Goal: Task Accomplishment & Management: Use online tool/utility

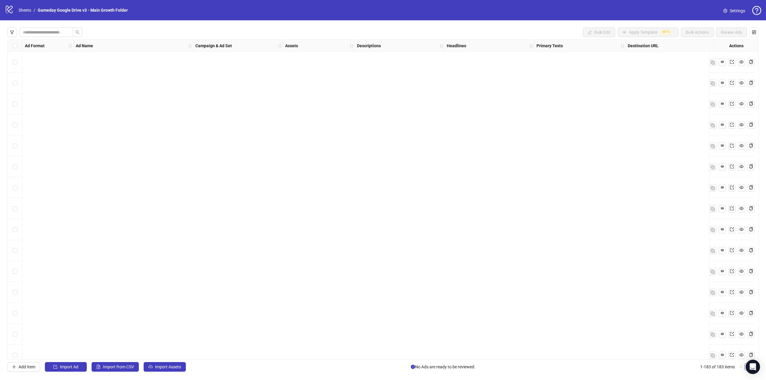
scroll to position [3527, 314]
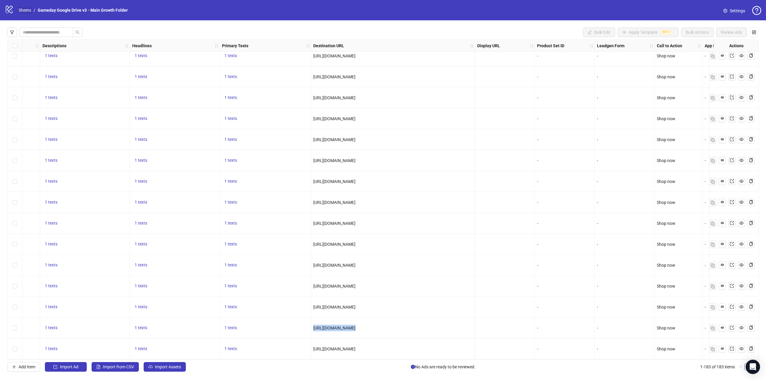
click at [31, 9] on link "Sheets" at bounding box center [24, 10] width 15 height 7
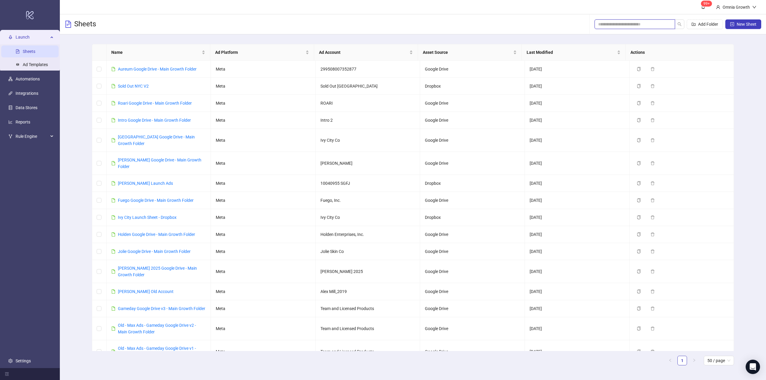
click at [637, 25] on input "search" at bounding box center [632, 24] width 69 height 7
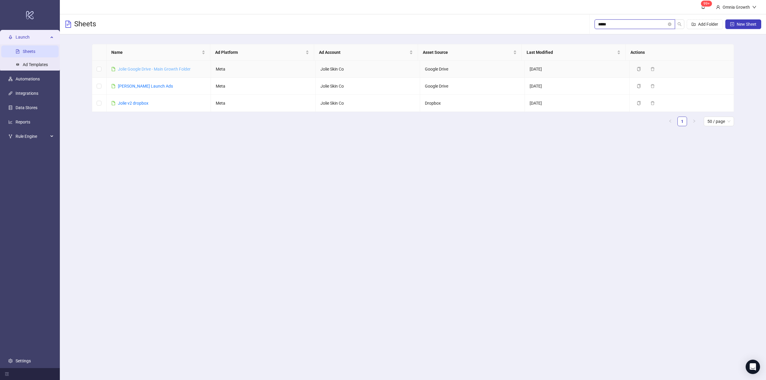
type input "*****"
click at [168, 68] on link "Jolie Google Drive - Main Growth Folder" at bounding box center [154, 69] width 73 height 5
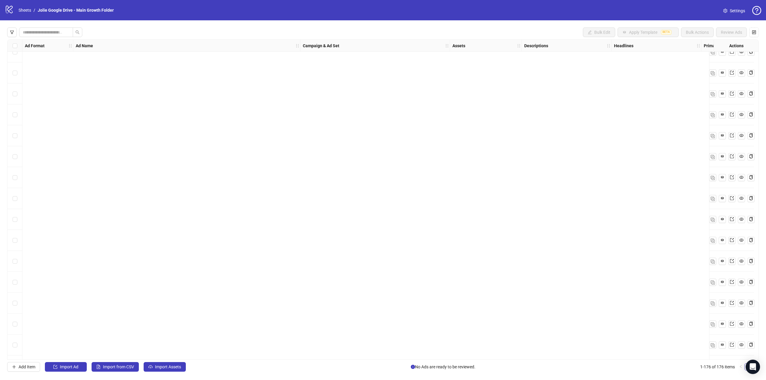
scroll to position [3381, 0]
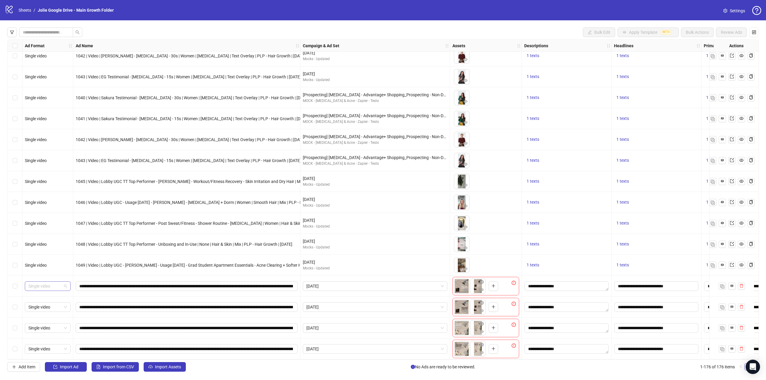
click at [65, 285] on span "Single video" at bounding box center [47, 286] width 39 height 9
click at [57, 297] on div "Single image" at bounding box center [48, 296] width 36 height 7
click at [56, 307] on span "Single video" at bounding box center [47, 307] width 39 height 9
click at [57, 234] on div "Single image" at bounding box center [48, 235] width 36 height 7
click at [52, 329] on span "Single video" at bounding box center [47, 328] width 39 height 9
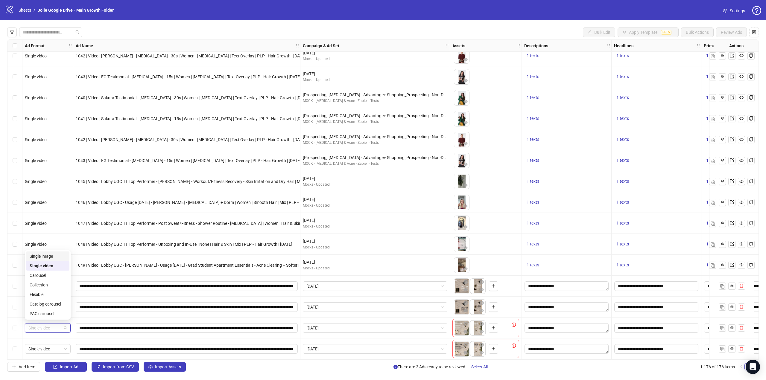
click at [58, 255] on div "Single image" at bounding box center [48, 256] width 36 height 7
click at [55, 348] on span "Single video" at bounding box center [47, 349] width 39 height 9
click at [52, 279] on div "Single image" at bounding box center [48, 277] width 36 height 7
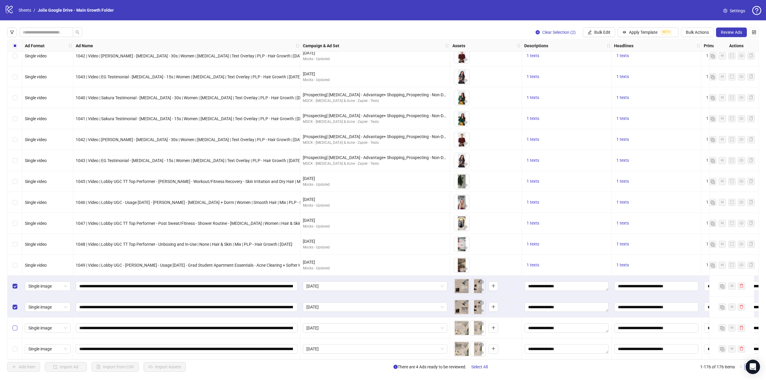
click at [14, 325] on label "Select row 175" at bounding box center [15, 328] width 5 height 7
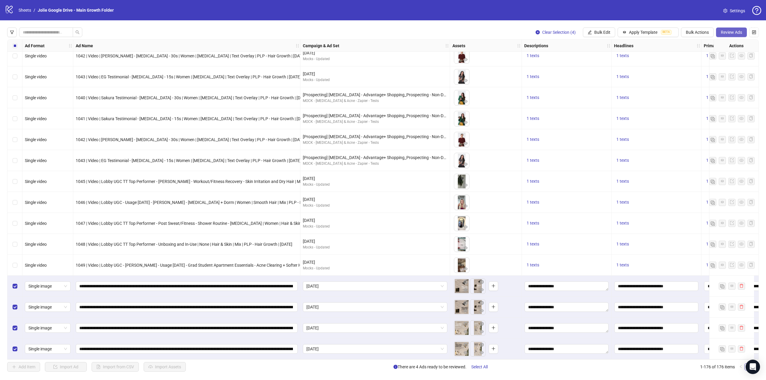
click at [738, 32] on span "Review Ads" at bounding box center [731, 32] width 21 height 5
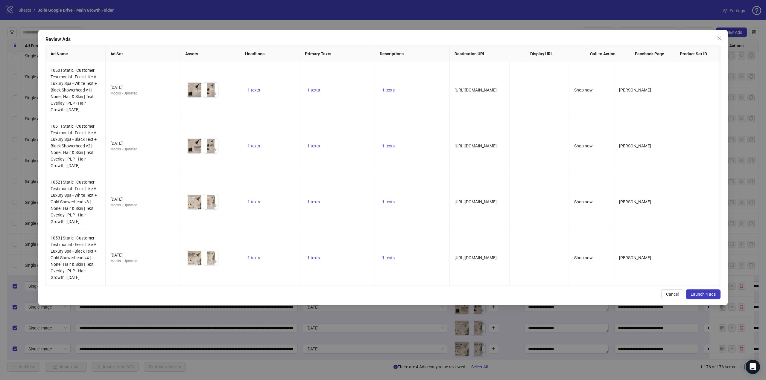
click at [719, 299] on button "Launch 4 ads" at bounding box center [703, 295] width 35 height 10
